Goal: Obtain resource: Obtain resource

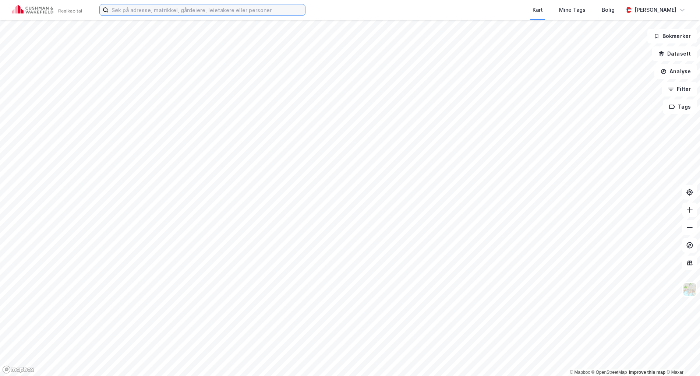
click at [165, 10] on input at bounding box center [207, 9] width 197 height 11
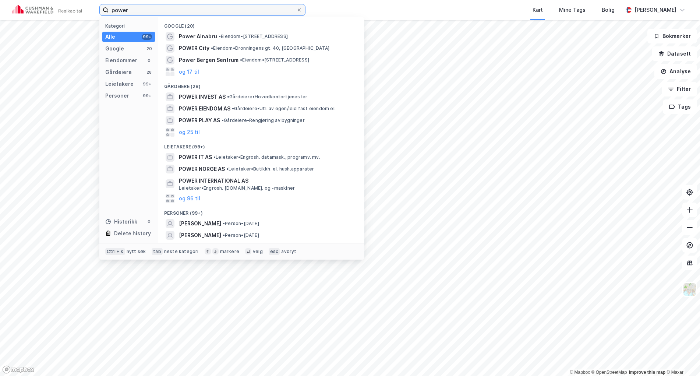
drag, startPoint x: 141, startPoint y: 11, endPoint x: 81, endPoint y: 7, distance: 60.1
click at [81, 7] on div "power Kategori Alle 99+ Google 20 Eiendommer 0 Gårdeiere 28 Leietakere 99+ Pers…" at bounding box center [350, 10] width 700 height 20
paste input "Solheimveien 6-8"
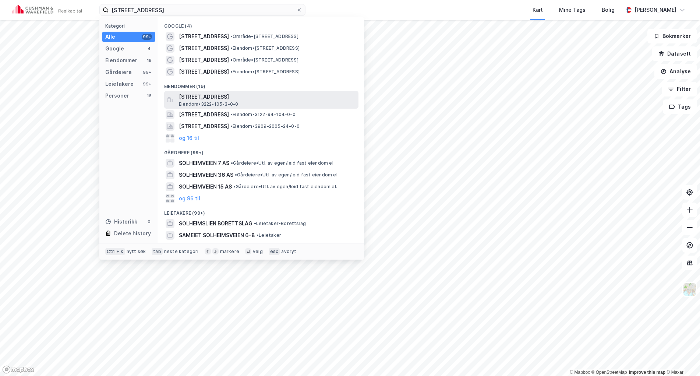
click at [239, 96] on span "[STREET_ADDRESS]" at bounding box center [267, 96] width 177 height 9
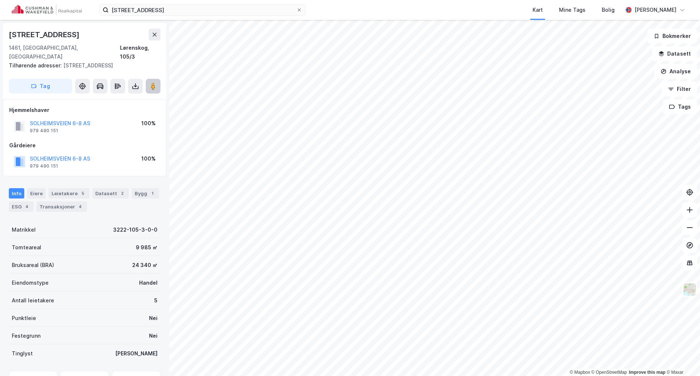
click at [155, 82] on image at bounding box center [153, 85] width 4 height 7
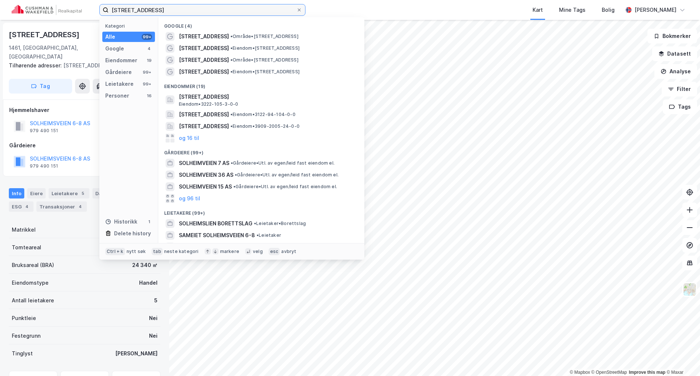
drag, startPoint x: 209, startPoint y: 7, endPoint x: 98, endPoint y: 6, distance: 110.8
click at [98, 6] on div "[STREET_ADDRESS] Kategori Alle 99+ Google 4 Eiendommer 19 Gårdeiere 99+ Leietak…" at bounding box center [350, 10] width 700 height 20
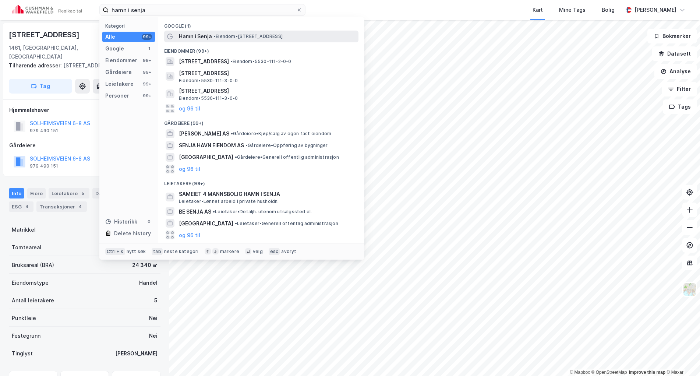
click at [243, 37] on span "• Eiendom • [STREET_ADDRESS]" at bounding box center [247, 36] width 69 height 6
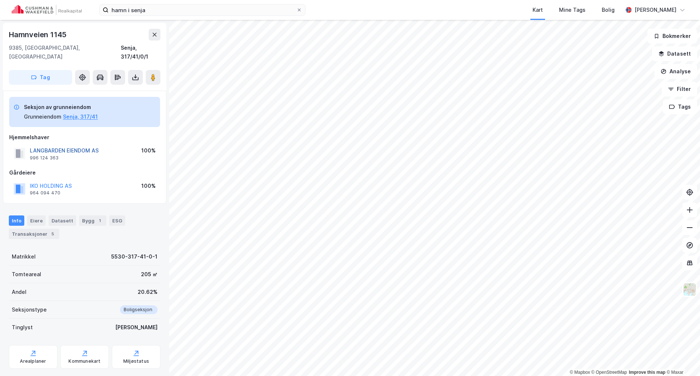
click at [0, 0] on button "LANGBARDEN EIENDOM AS" at bounding box center [0, 0] width 0 height 0
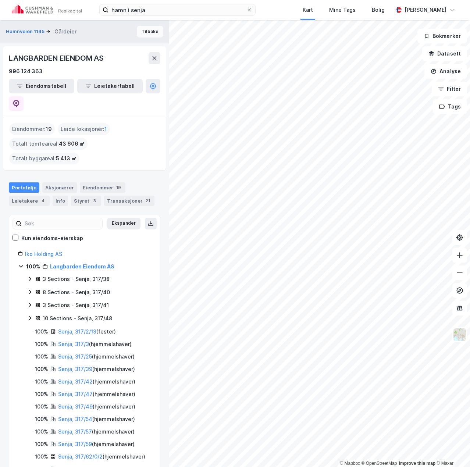
click at [151, 32] on button "Tilbake" at bounding box center [150, 32] width 26 height 12
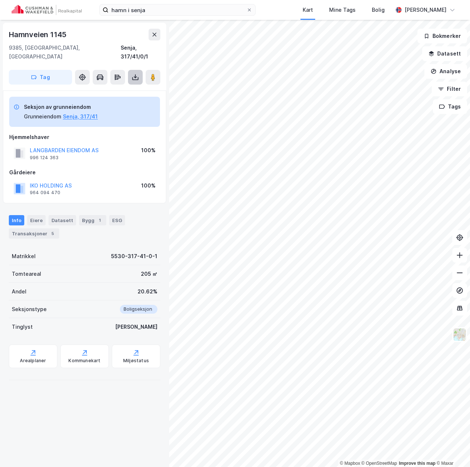
click at [138, 77] on icon at bounding box center [135, 78] width 6 height 3
click at [94, 89] on div "Last ned grunnbok" at bounding box center [99, 92] width 43 height 6
click at [86, 50] on div "[GEOGRAPHIC_DATA], 317/41/0/1" at bounding box center [85, 52] width 152 height 18
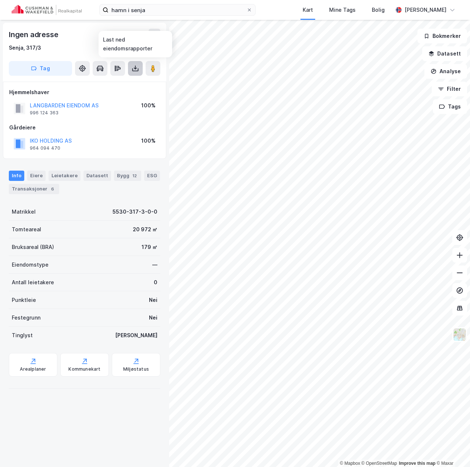
click at [133, 68] on icon at bounding box center [135, 68] width 7 height 7
click at [96, 82] on div "Last ned grunnbok" at bounding box center [99, 83] width 43 height 6
click at [0, 0] on button "LANGBARDEN EIENDOM AS" at bounding box center [0, 0] width 0 height 0
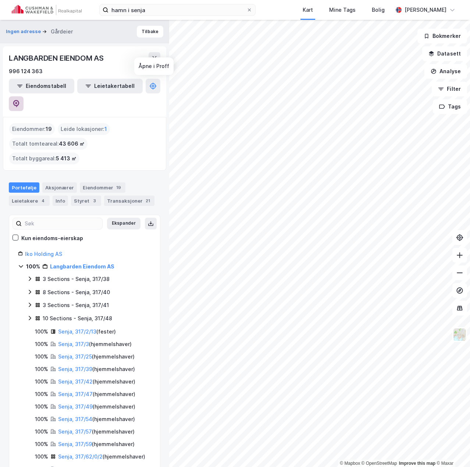
click at [17, 102] on icon at bounding box center [16, 103] width 2 height 2
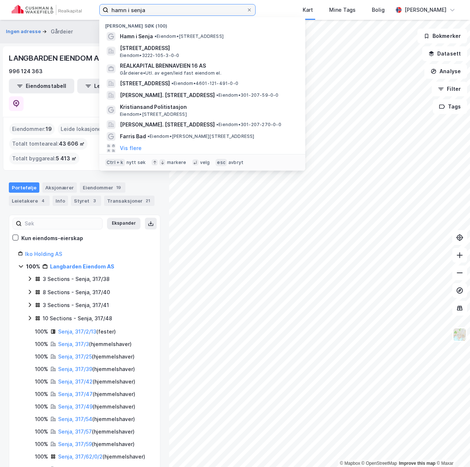
drag, startPoint x: 131, startPoint y: 8, endPoint x: 2, endPoint y: 13, distance: 129.3
click at [3, 13] on div "hamn i [PERSON_NAME] søk (100) Hamn i [PERSON_NAME] 1145, 9385 Skaland [STREET_…" at bounding box center [235, 10] width 470 height 20
type input "[STREET_ADDRESS]"
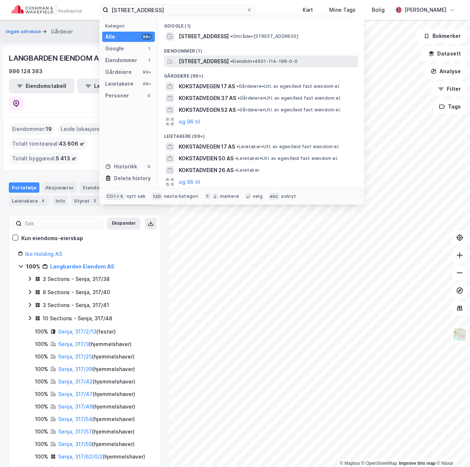
click at [215, 64] on span "[STREET_ADDRESS]" at bounding box center [204, 61] width 50 height 9
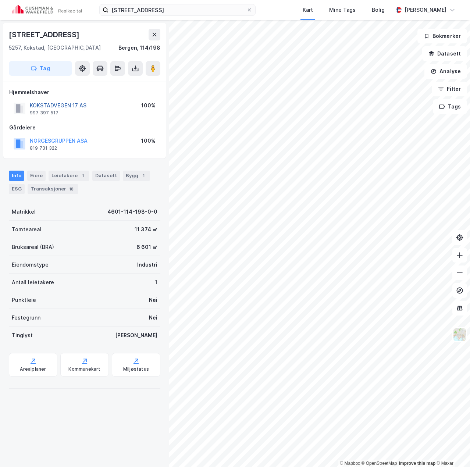
click at [0, 0] on button "KOKSTADVEGEN 17 AS" at bounding box center [0, 0] width 0 height 0
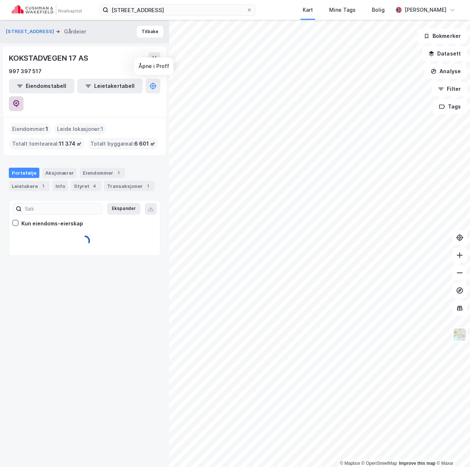
click at [24, 96] on button at bounding box center [16, 103] width 15 height 15
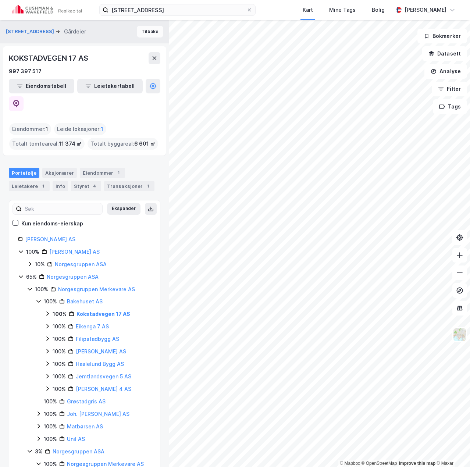
click at [144, 32] on button "Tilbake" at bounding box center [150, 32] width 26 height 12
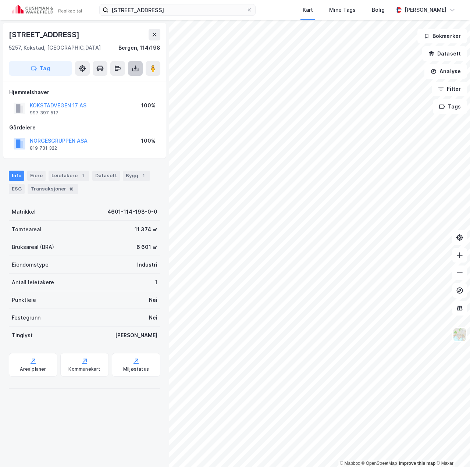
click at [138, 68] on icon at bounding box center [135, 68] width 7 height 7
click at [118, 79] on div "Last ned grunnbok" at bounding box center [103, 83] width 78 height 12
